Goal: Task Accomplishment & Management: Manage account settings

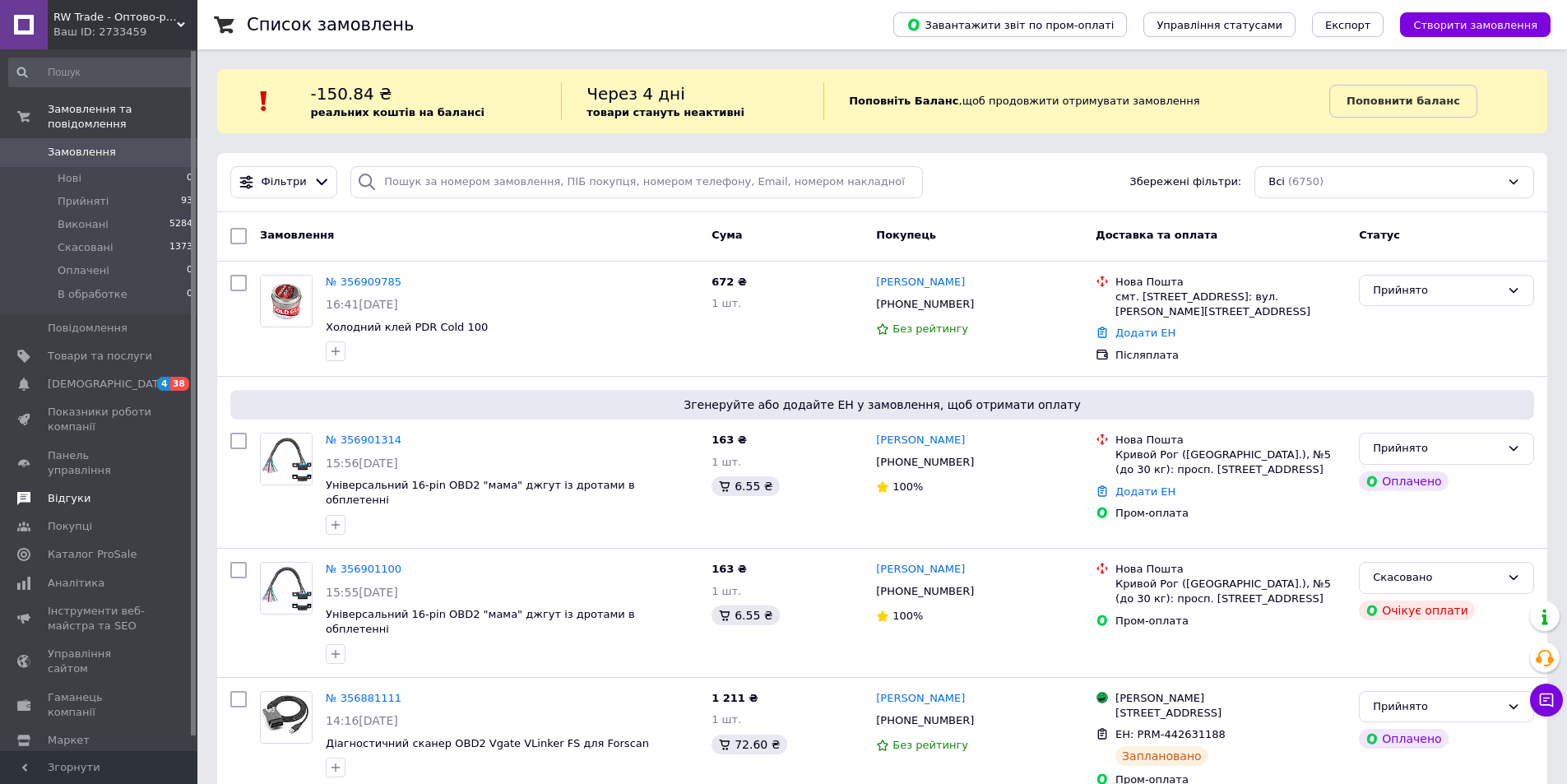
click at [96, 491] on span "Відгуки" at bounding box center [100, 499] width 104 height 15
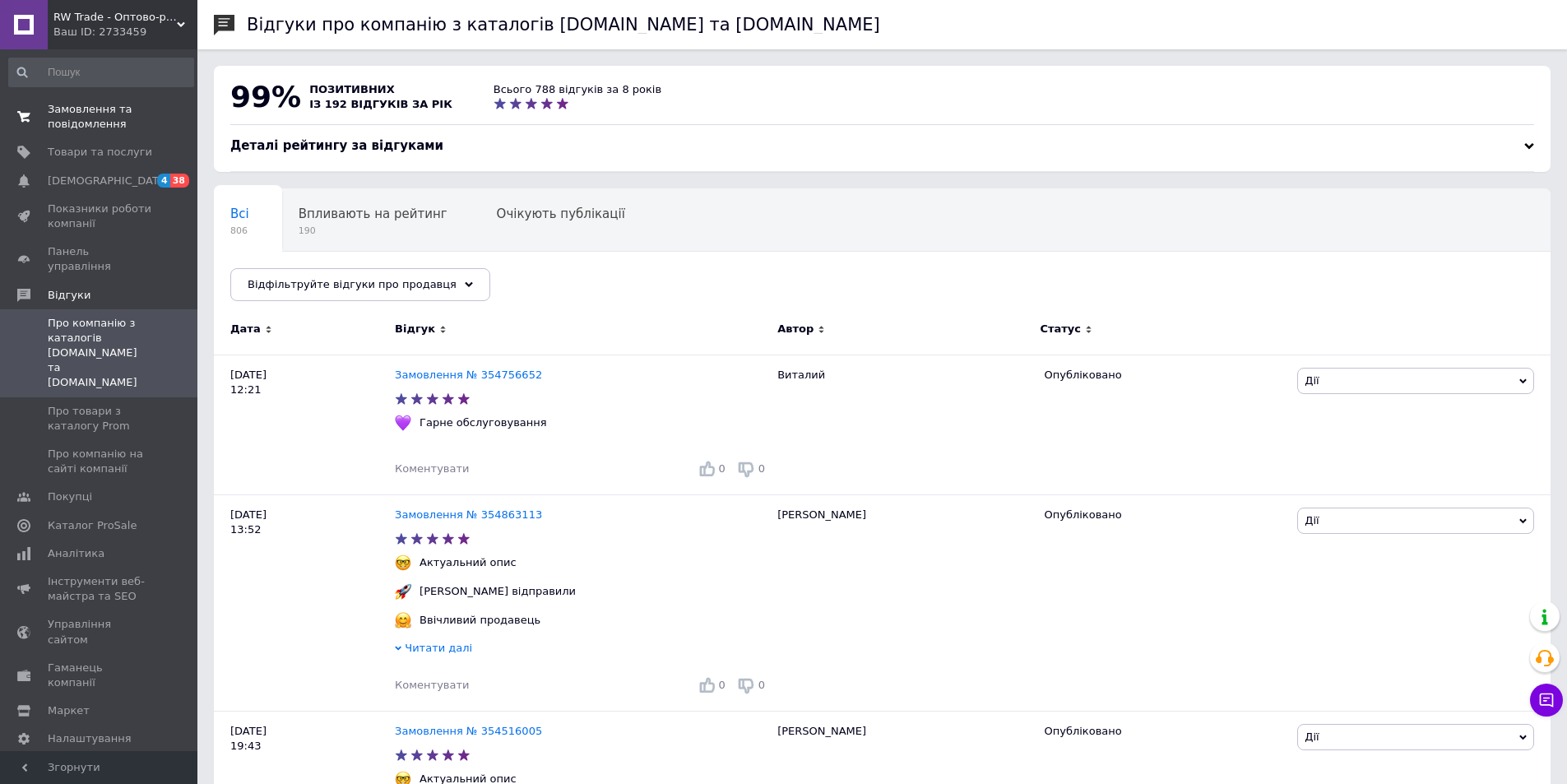
click at [95, 118] on span "Замовлення та повідомлення" at bounding box center [100, 116] width 104 height 30
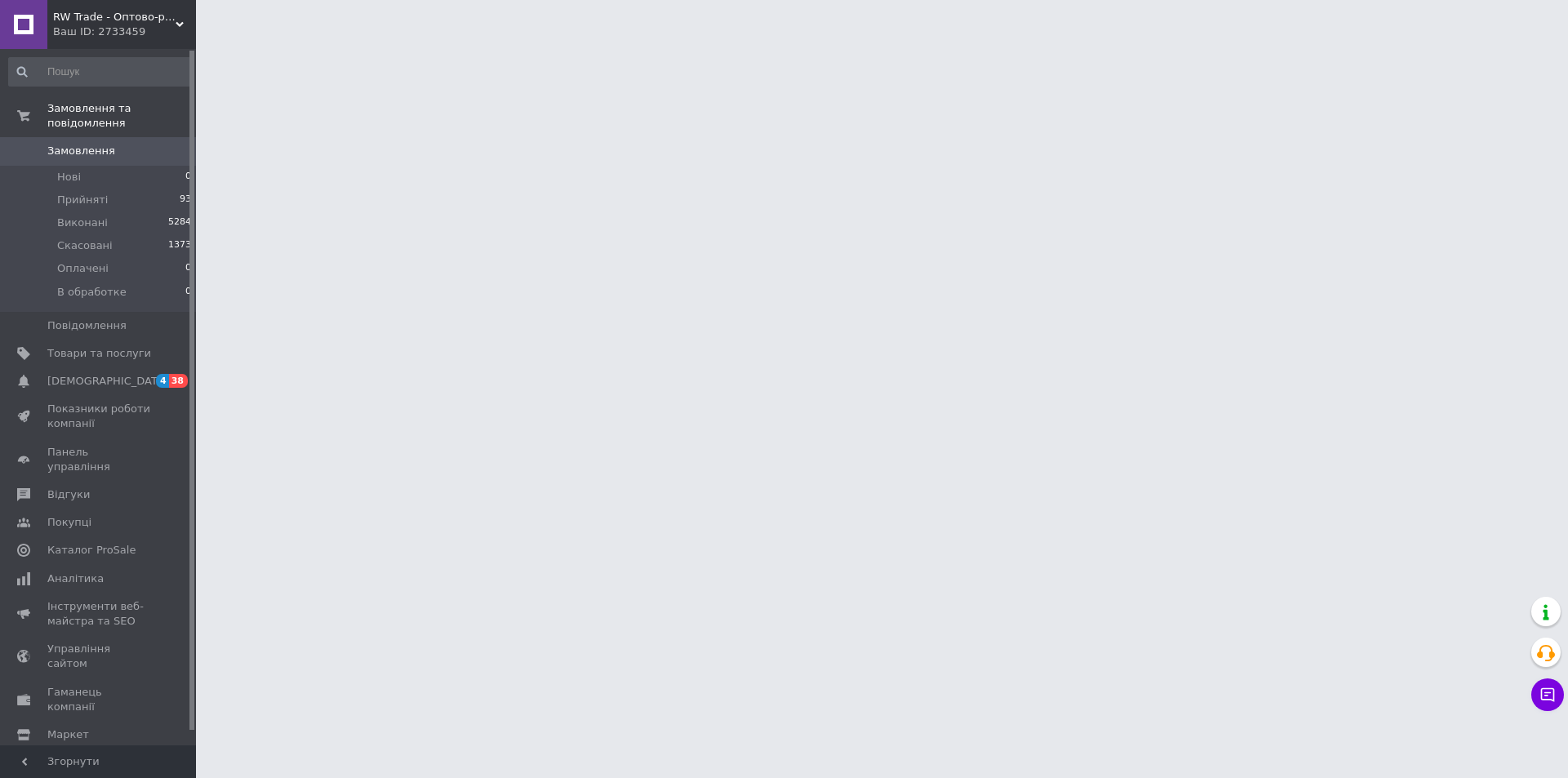
click at [88, 137] on link "Замовлення 0" at bounding box center [100, 151] width 201 height 27
